Goal: Task Accomplishment & Management: Manage account settings

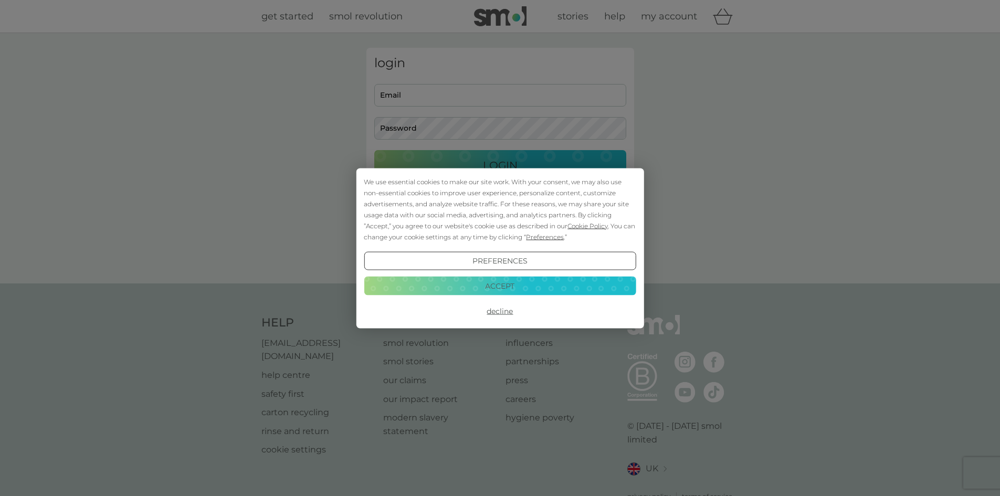
click at [434, 91] on div "We use essential cookies to make our site work. With your consent, we may also …" at bounding box center [500, 248] width 1000 height 496
click at [506, 310] on button "Decline" at bounding box center [500, 311] width 272 height 19
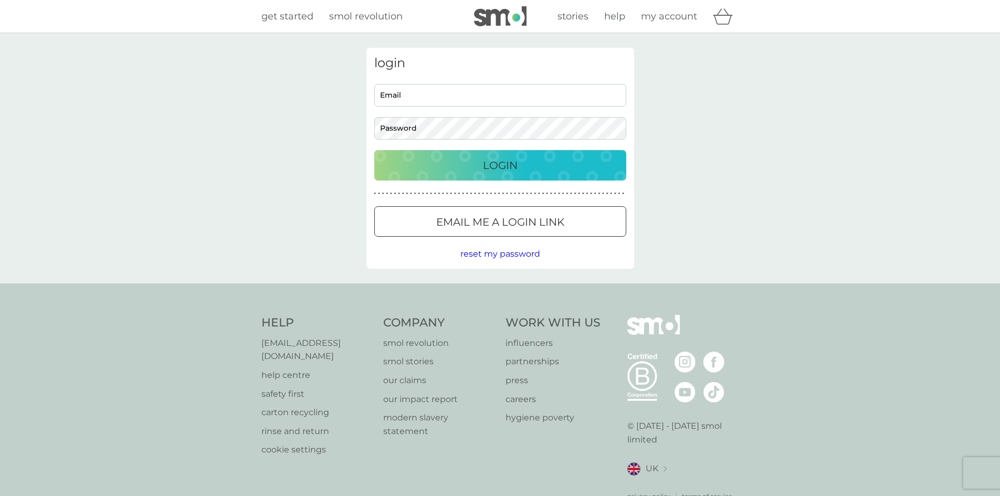
click at [442, 97] on input "Email" at bounding box center [500, 95] width 252 height 23
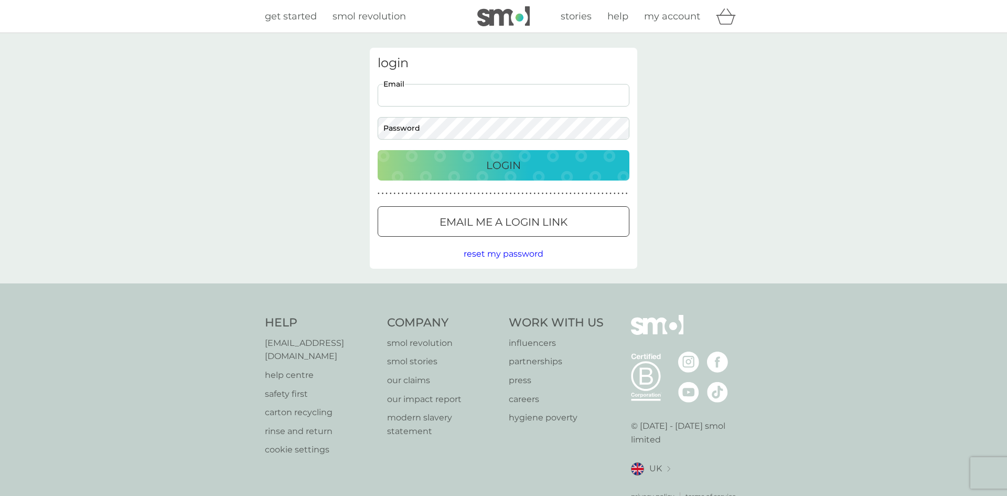
click at [439, 98] on input "Email" at bounding box center [504, 95] width 252 height 23
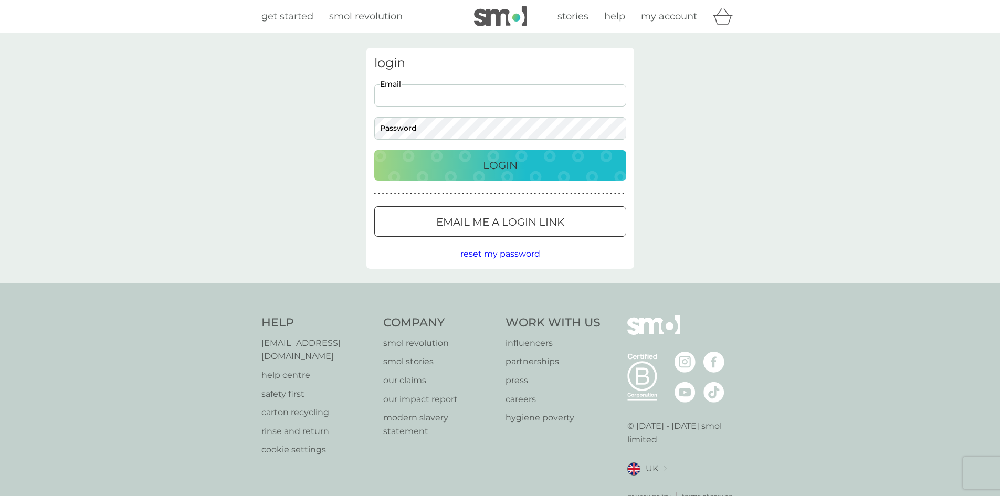
type input "rwmsld@gmail.com"
click at [374, 150] on button "Login" at bounding box center [500, 165] width 252 height 30
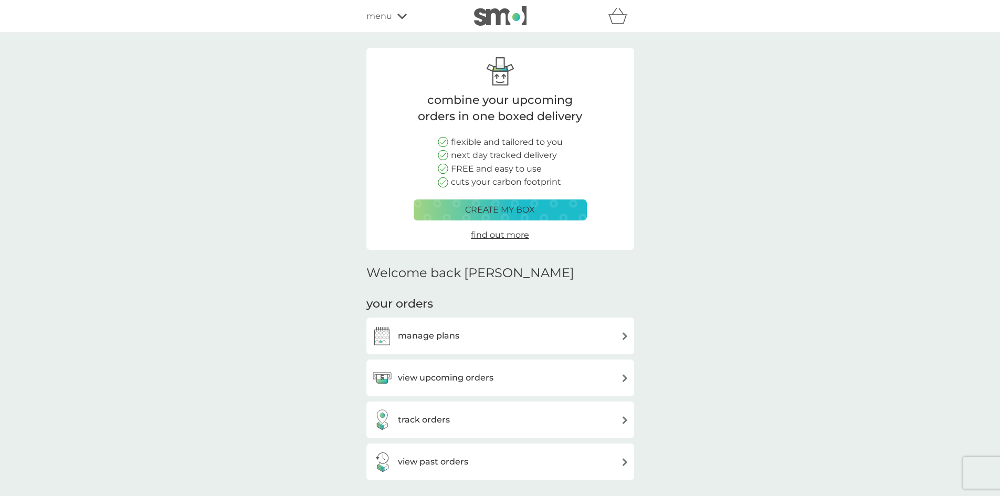
click at [459, 336] on div "manage plans" at bounding box center [499, 335] width 257 height 21
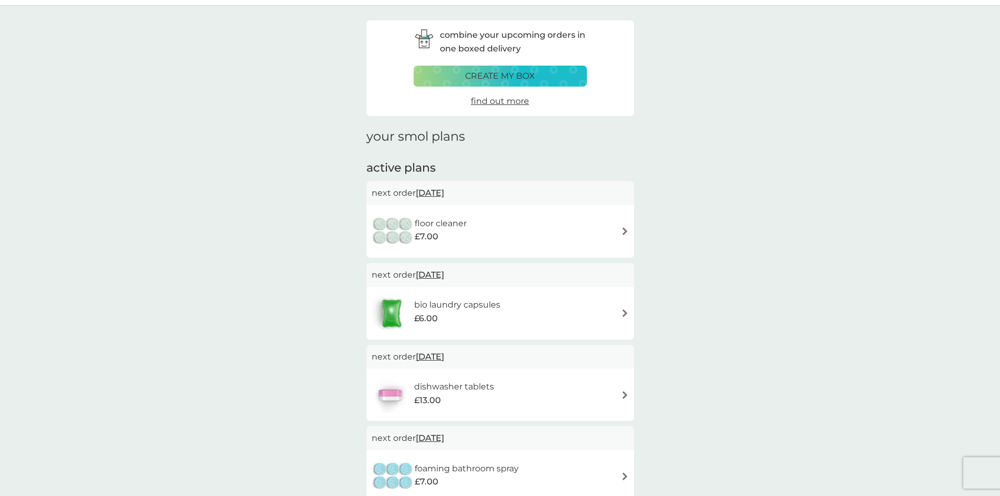
scroll to position [30, 0]
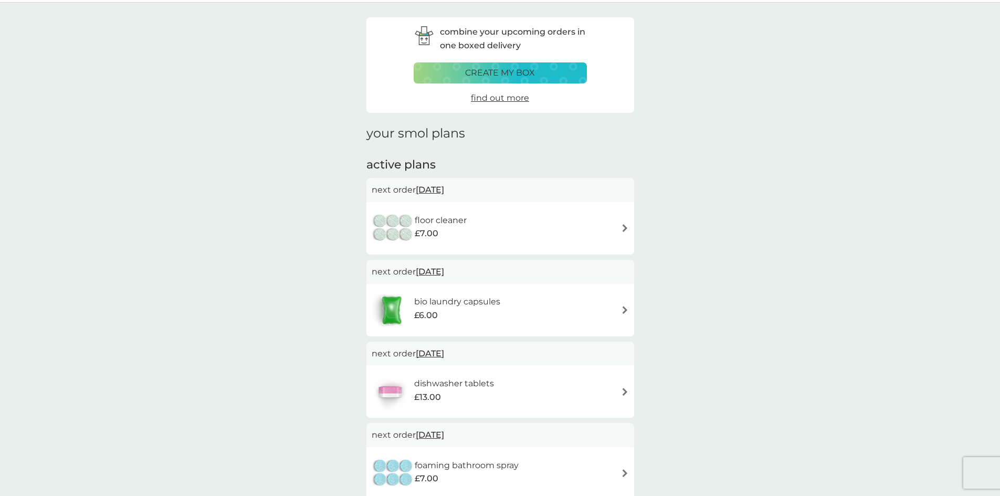
click at [530, 320] on div "bio laundry capsules £6.00" at bounding box center [499, 310] width 257 height 37
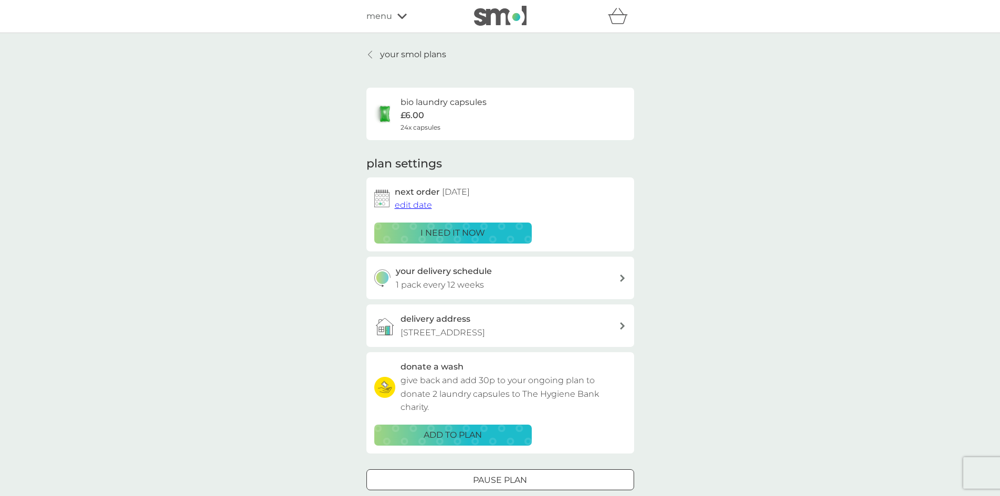
click at [426, 204] on span "edit date" at bounding box center [413, 205] width 37 height 10
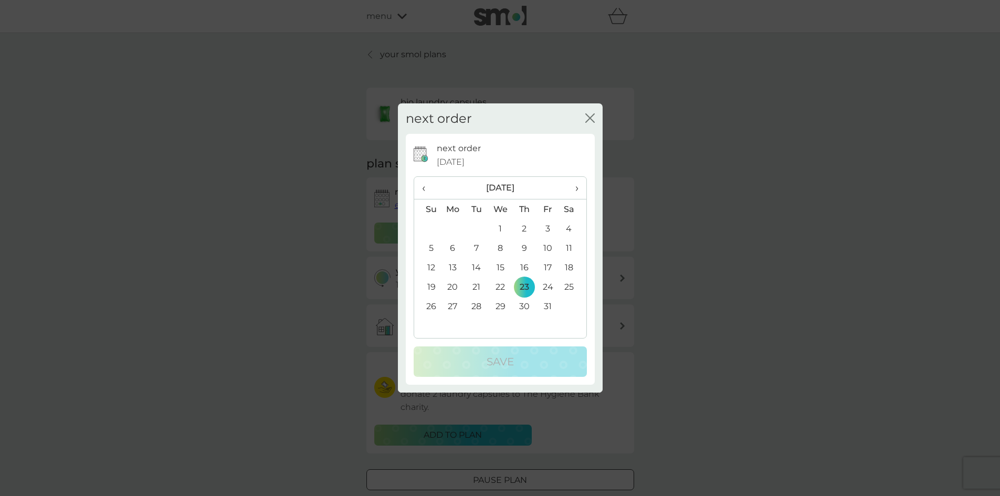
click at [429, 190] on span "‹" at bounding box center [427, 188] width 11 height 22
click at [593, 116] on icon "close" at bounding box center [589, 117] width 9 height 9
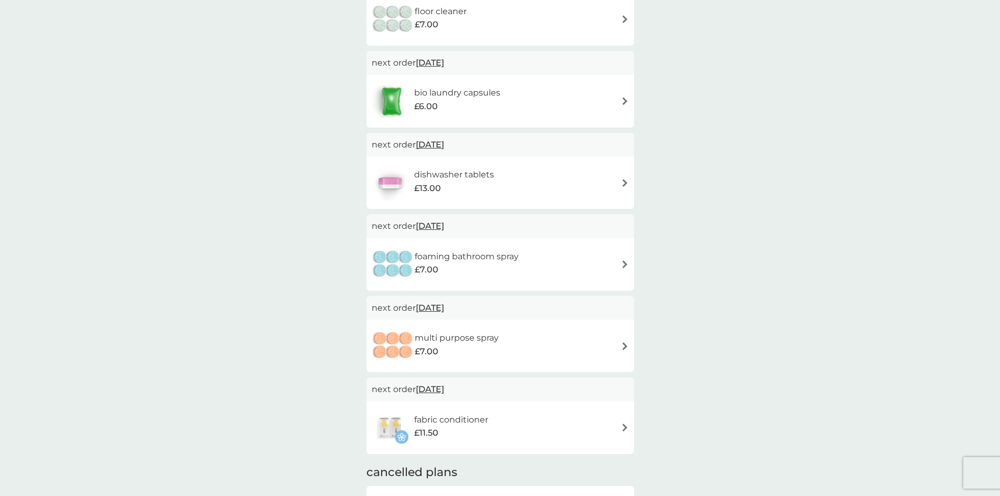
scroll to position [242, 0]
click at [536, 252] on div "foaming bathroom spray £7.00" at bounding box center [499, 261] width 257 height 37
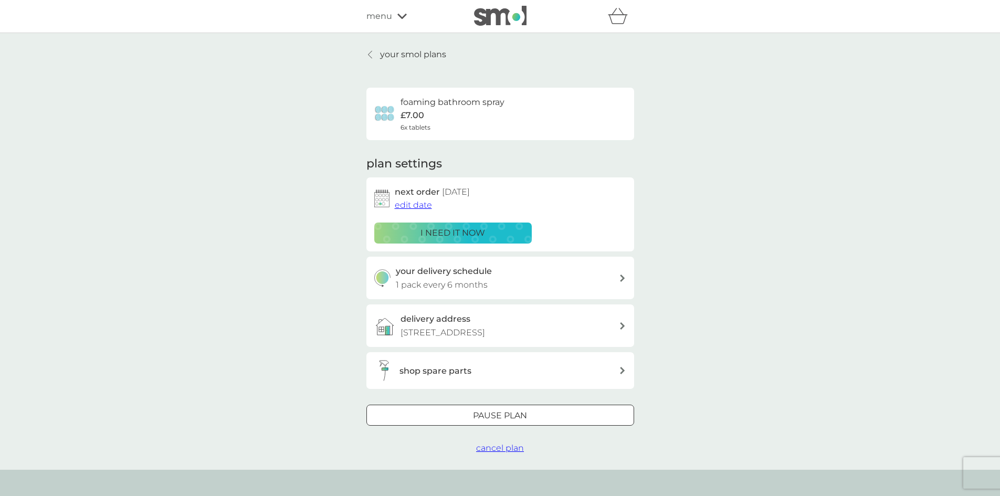
click at [411, 206] on span "edit date" at bounding box center [413, 205] width 37 height 10
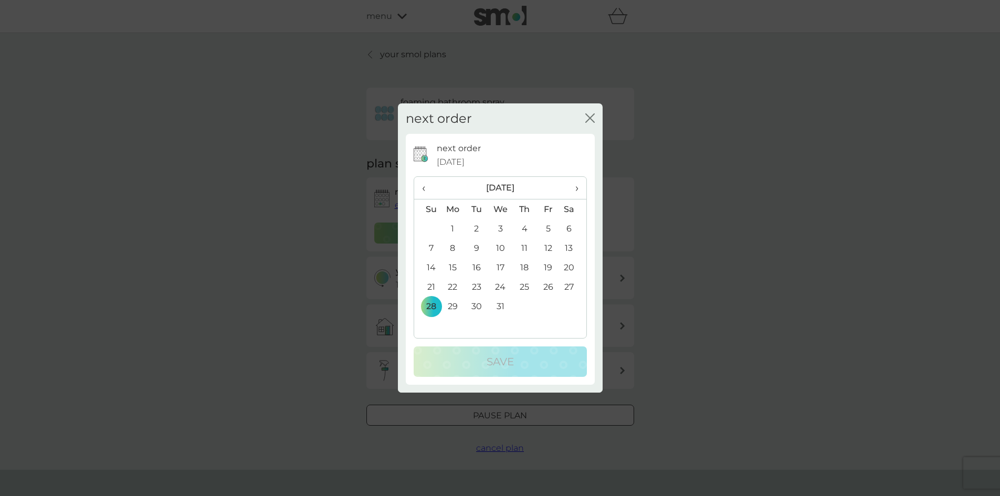
click at [562, 188] on th "›" at bounding box center [572, 188] width 26 height 23
click at [527, 266] on td "15" at bounding box center [524, 267] width 24 height 19
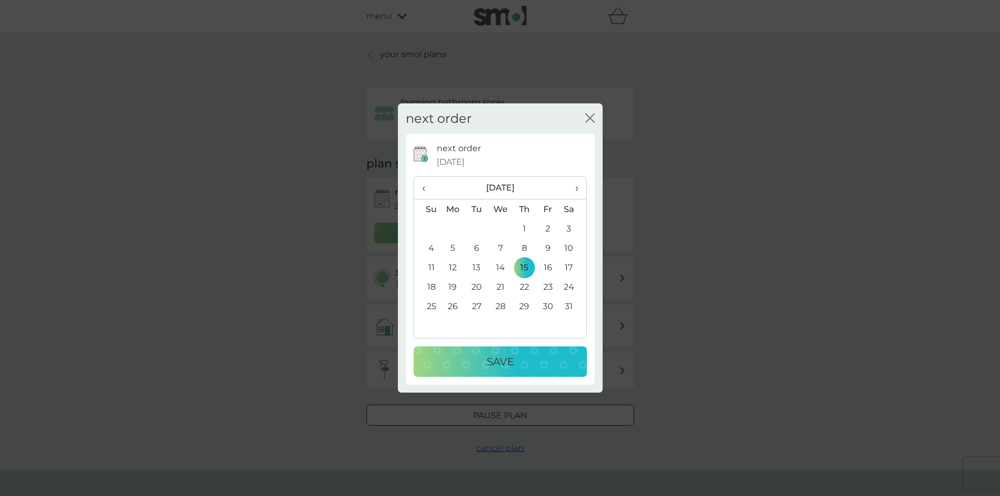
click at [513, 357] on p "Save" at bounding box center [499, 361] width 27 height 17
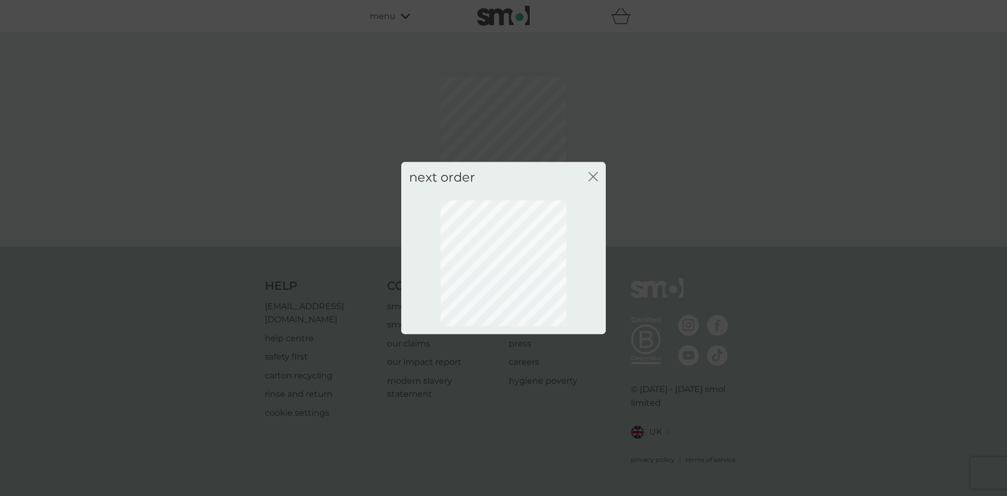
click at [591, 179] on icon "close" at bounding box center [593, 176] width 9 height 9
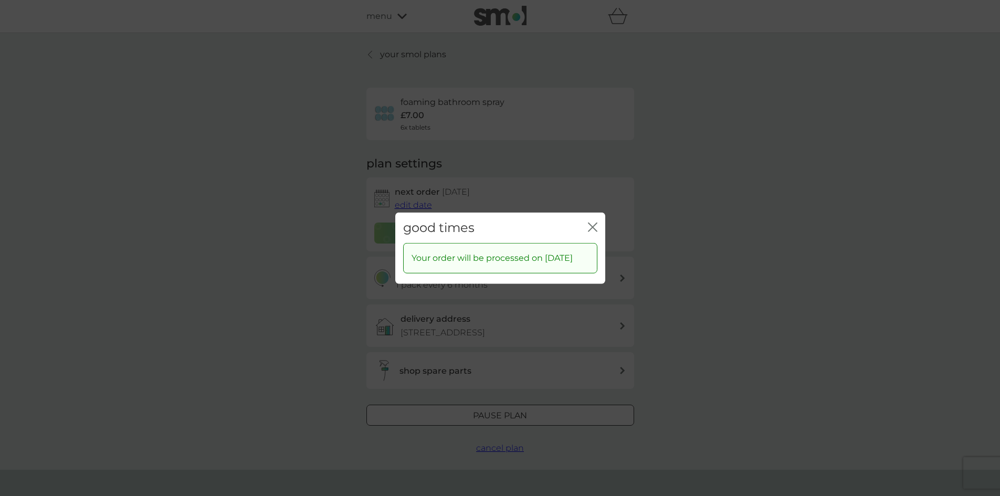
click at [593, 222] on icon "close" at bounding box center [594, 226] width 4 height 8
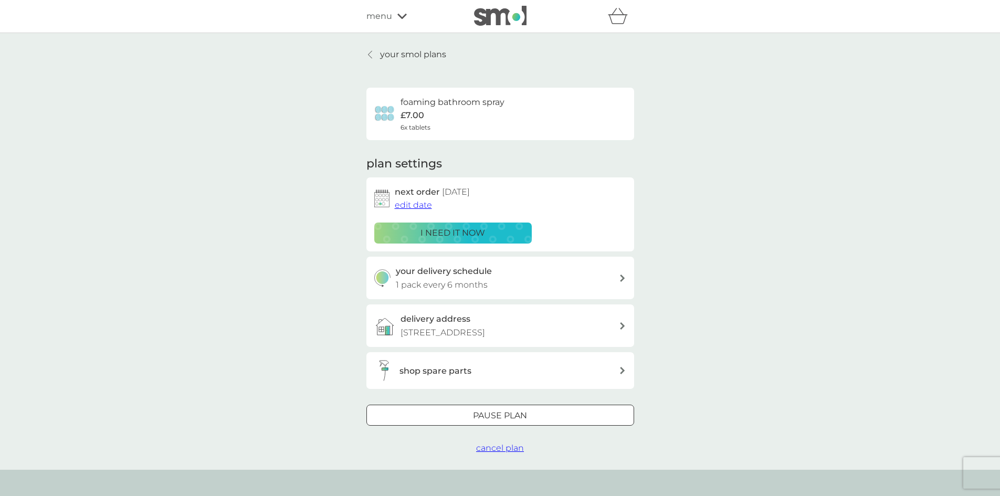
click at [397, 54] on p "your smol plans" at bounding box center [413, 55] width 66 height 14
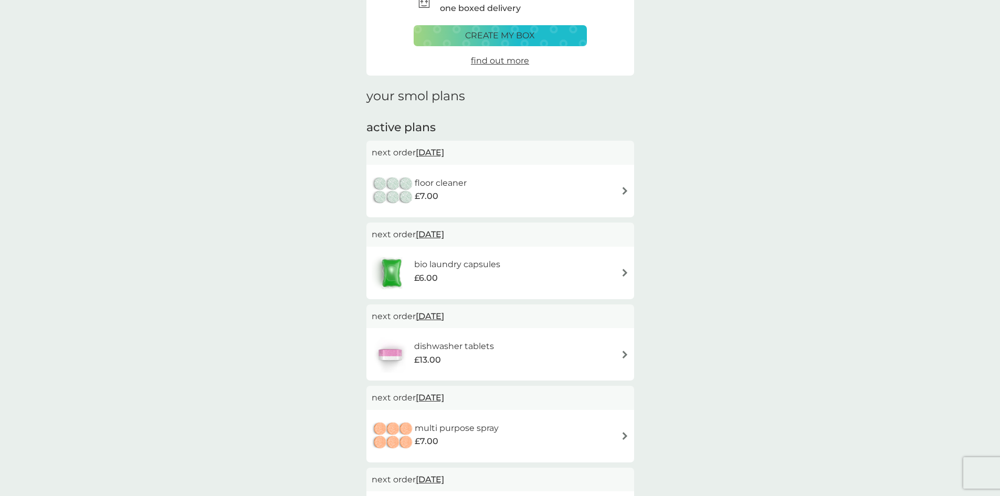
scroll to position [63, 0]
